Goal: Navigation & Orientation: Find specific page/section

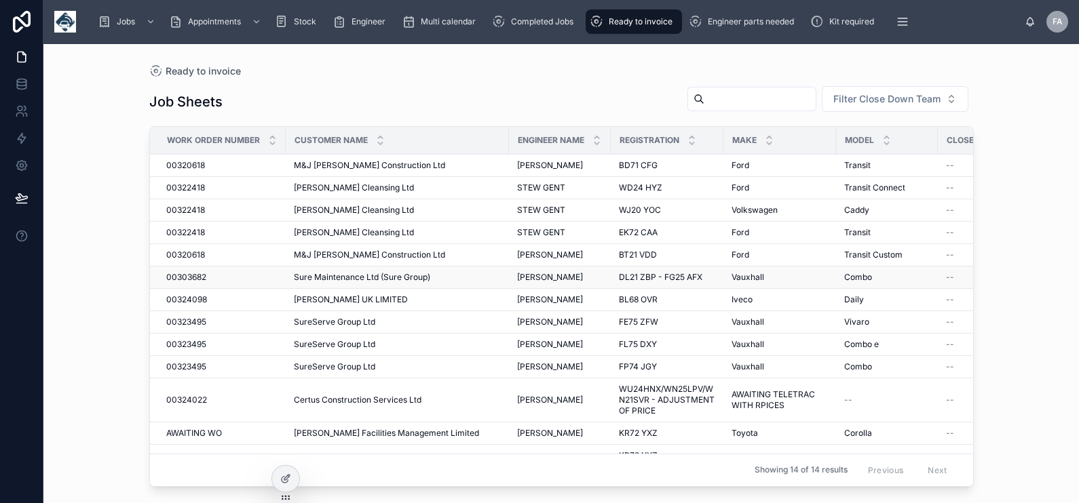
click at [191, 272] on span "00303682" at bounding box center [186, 277] width 40 height 11
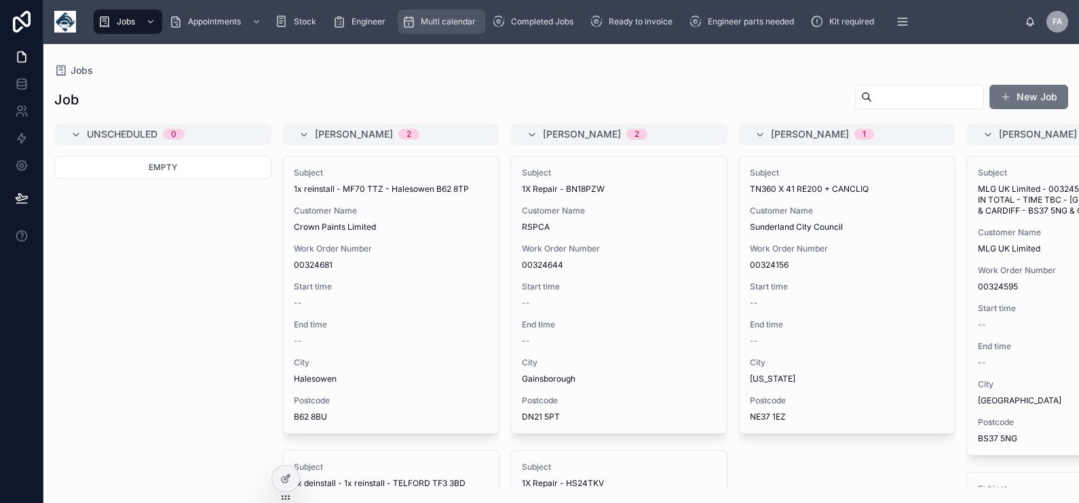
click at [438, 24] on span "Multi calendar" at bounding box center [448, 21] width 55 height 11
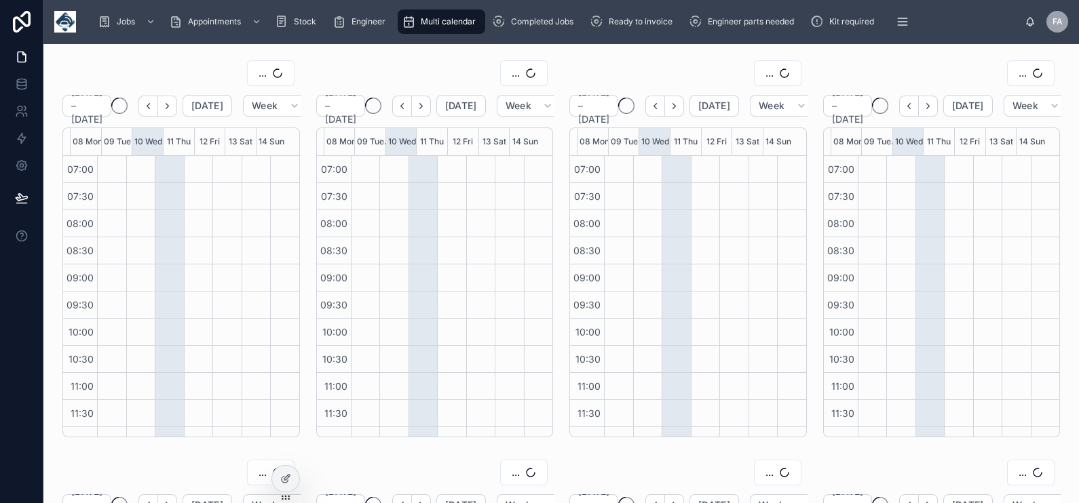
click at [455, 20] on span "Multi calendar" at bounding box center [448, 21] width 55 height 11
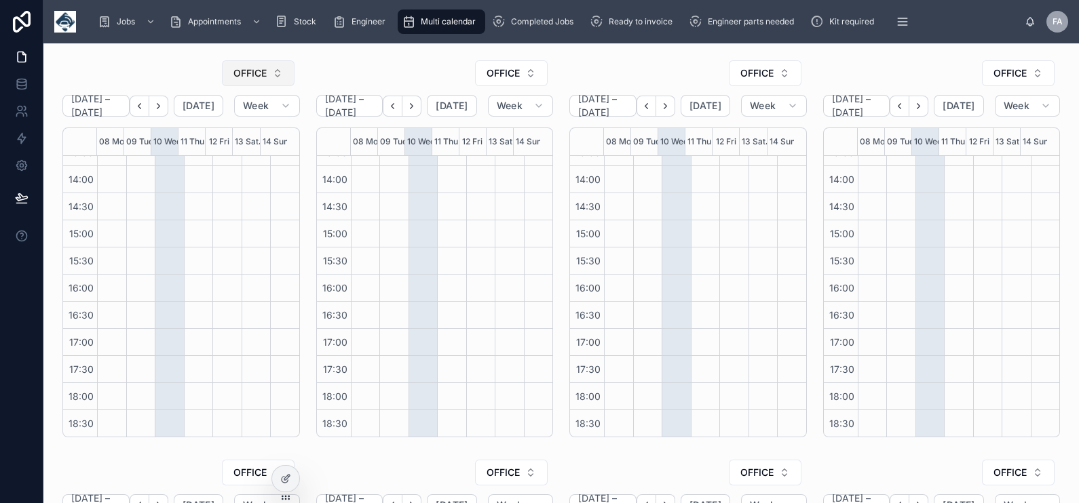
click at [241, 78] on span "OFFICE" at bounding box center [249, 73] width 33 height 14
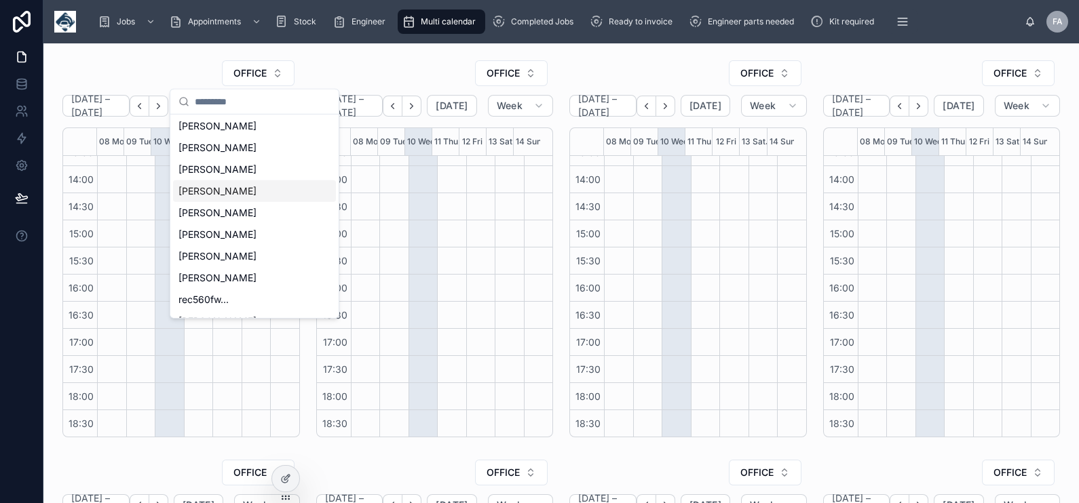
scroll to position [387, 0]
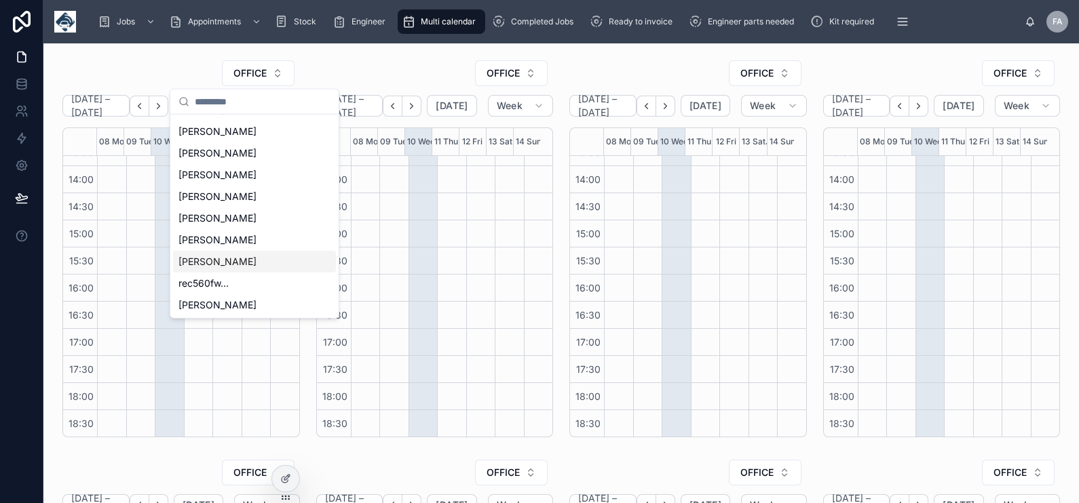
click at [216, 255] on span "[PERSON_NAME]" at bounding box center [217, 262] width 78 height 14
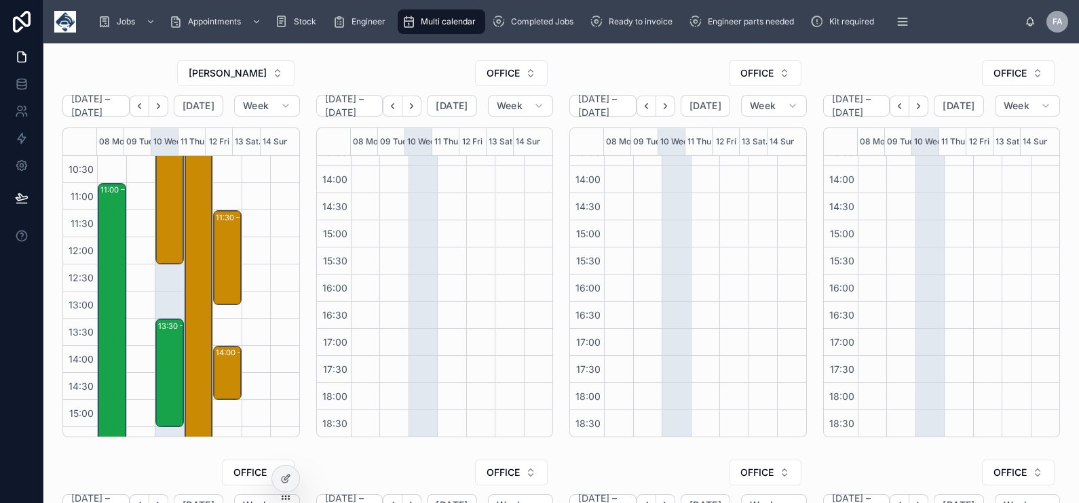
scroll to position [169, 0]
